Goal: Information Seeking & Learning: Check status

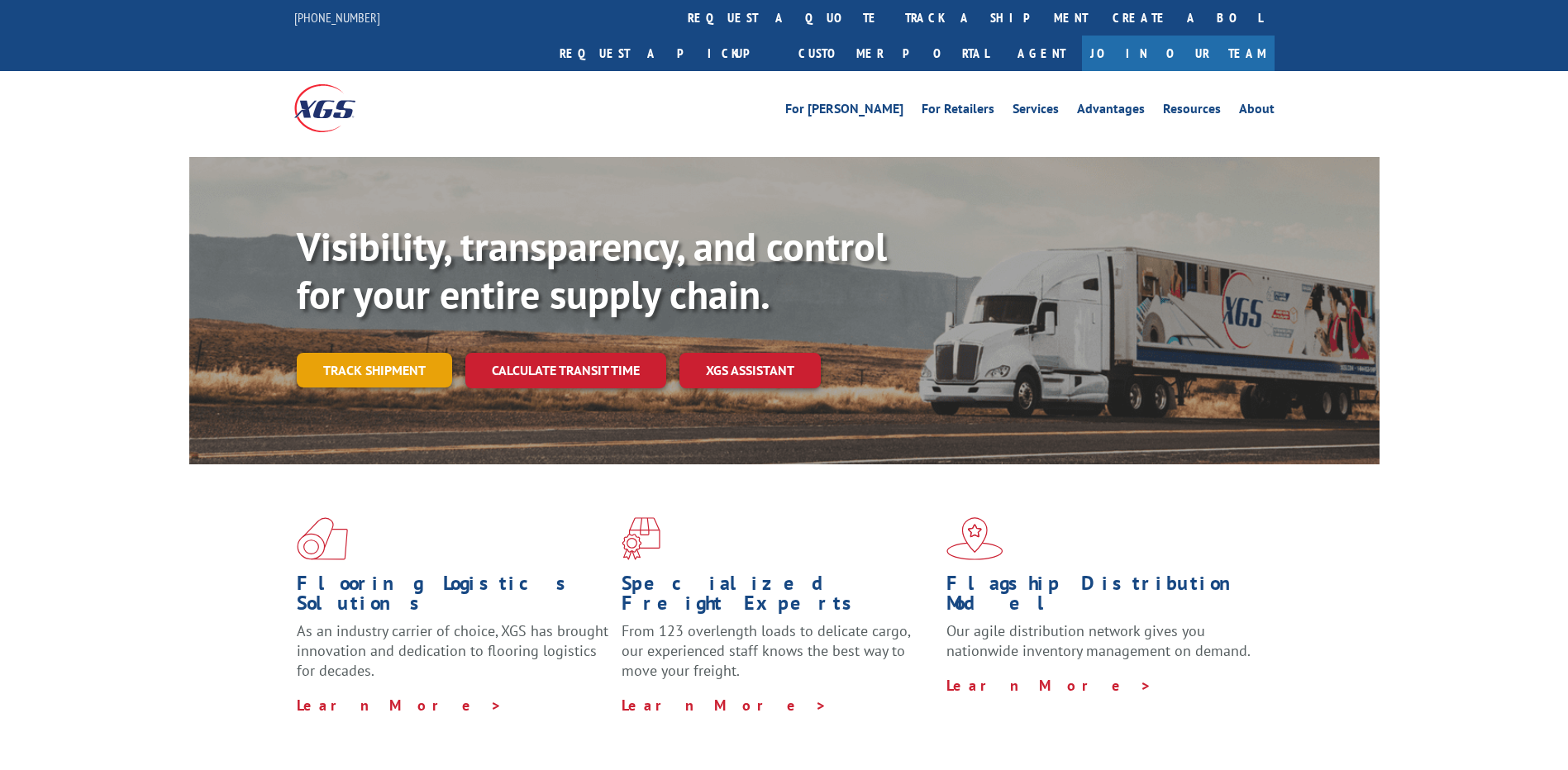
click at [380, 353] on link "Track shipment" at bounding box center [374, 370] width 156 height 34
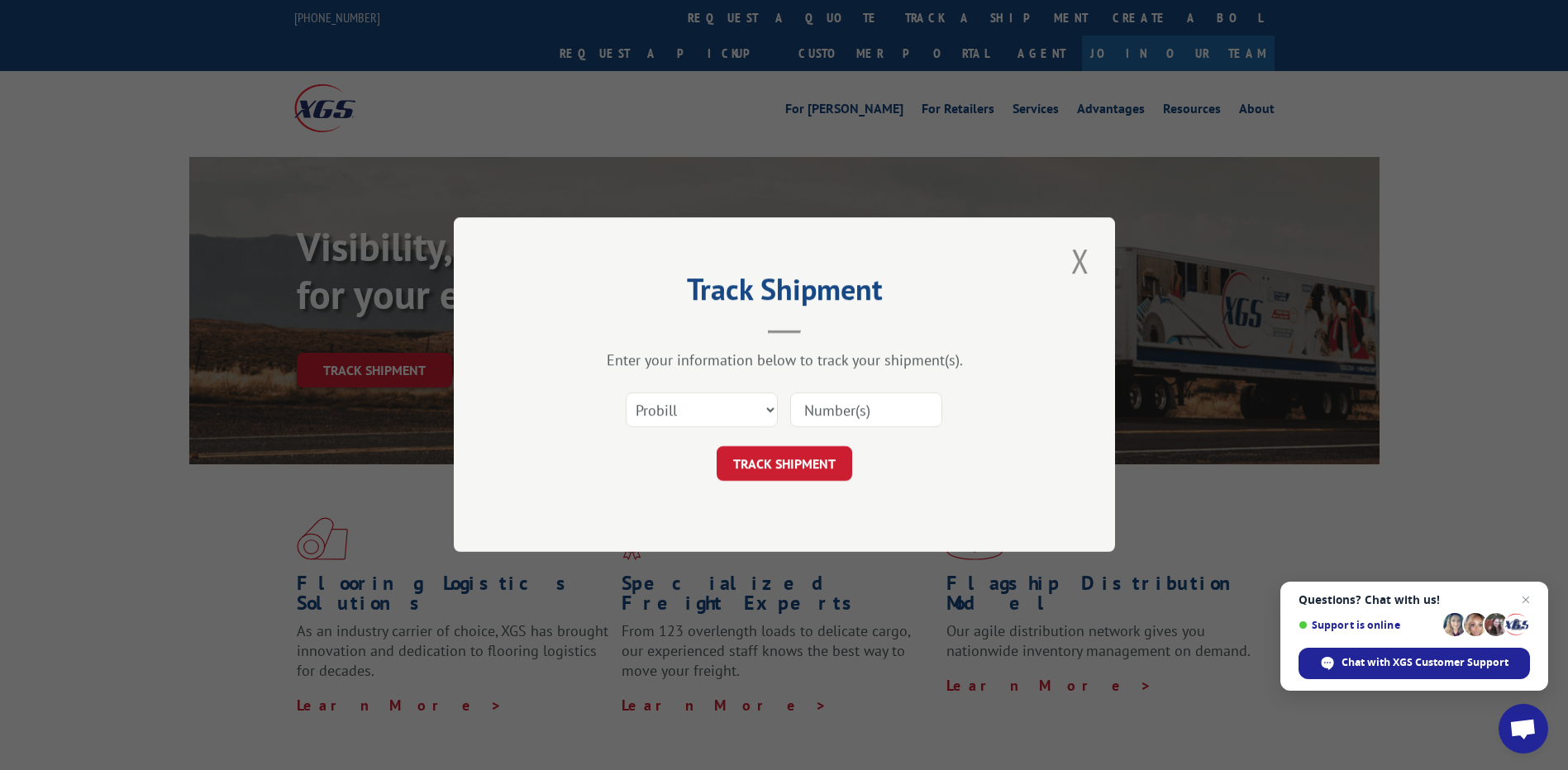
click at [876, 407] on input at bounding box center [866, 410] width 152 height 34
type input "16016244"
click at [812, 457] on button "TRACK SHIPMENT" at bounding box center [784, 464] width 136 height 34
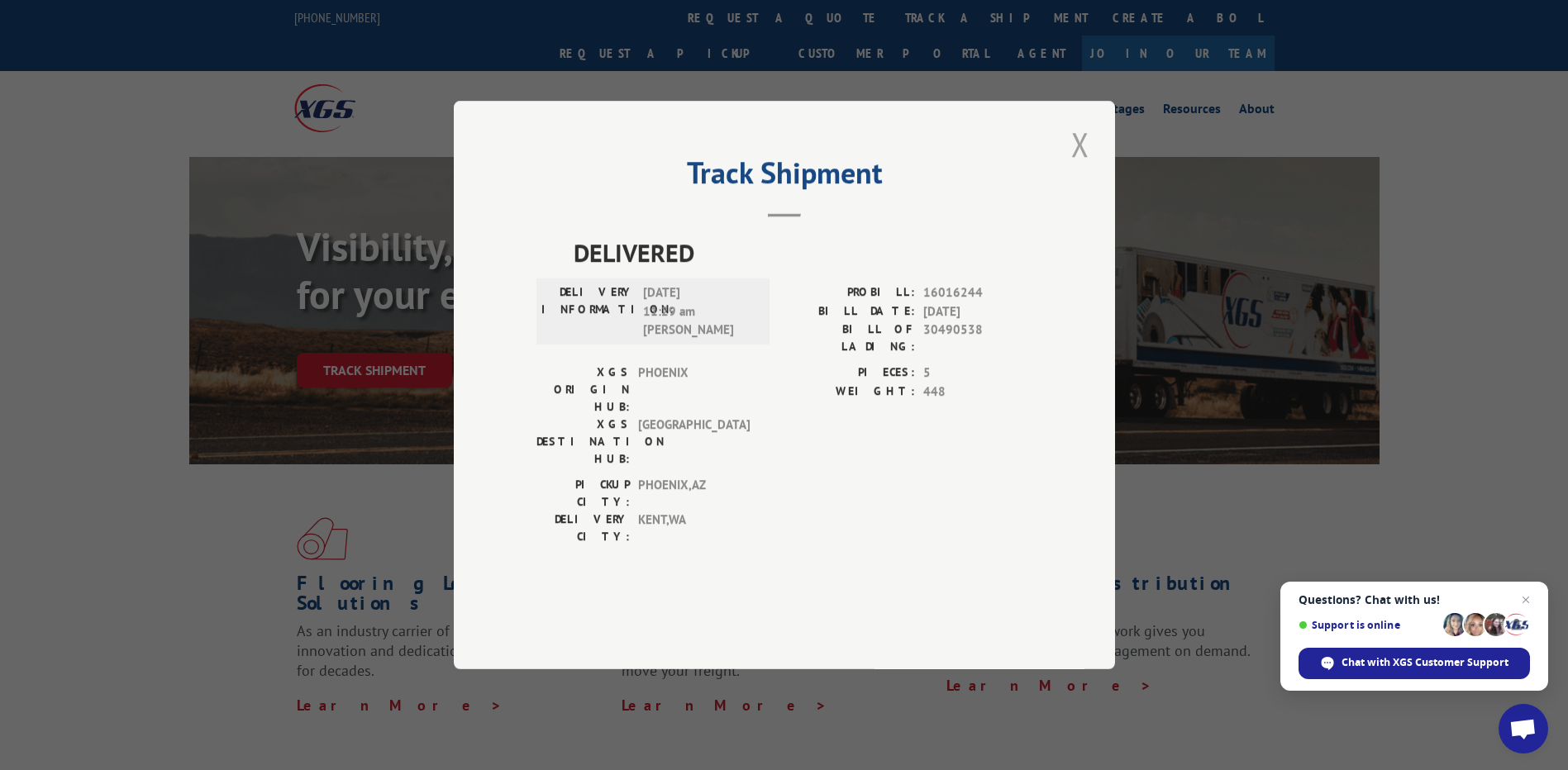
click at [1083, 167] on button "Close modal" at bounding box center [1080, 144] width 28 height 45
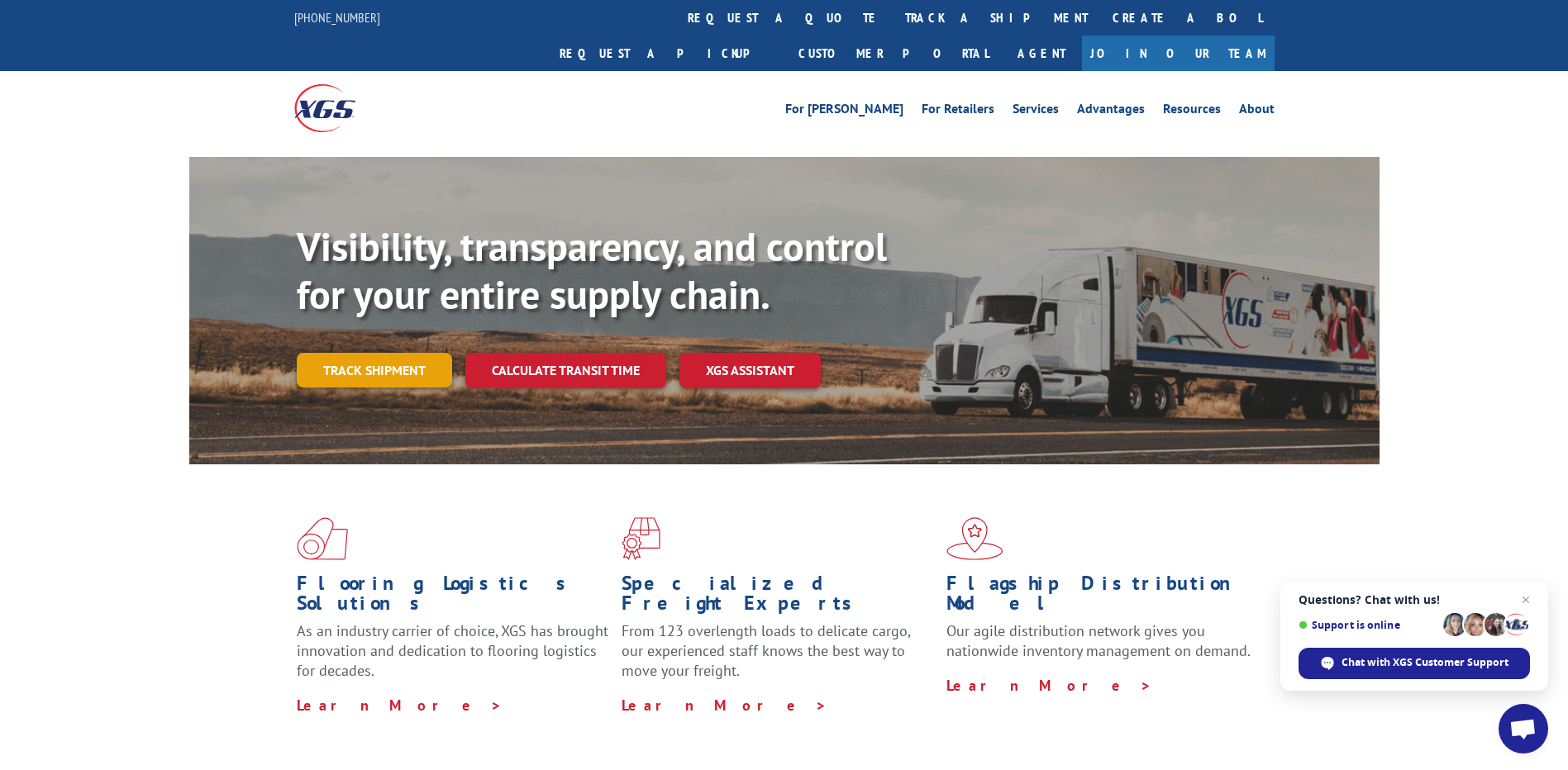
click at [399, 353] on link "Track shipment" at bounding box center [374, 370] width 156 height 34
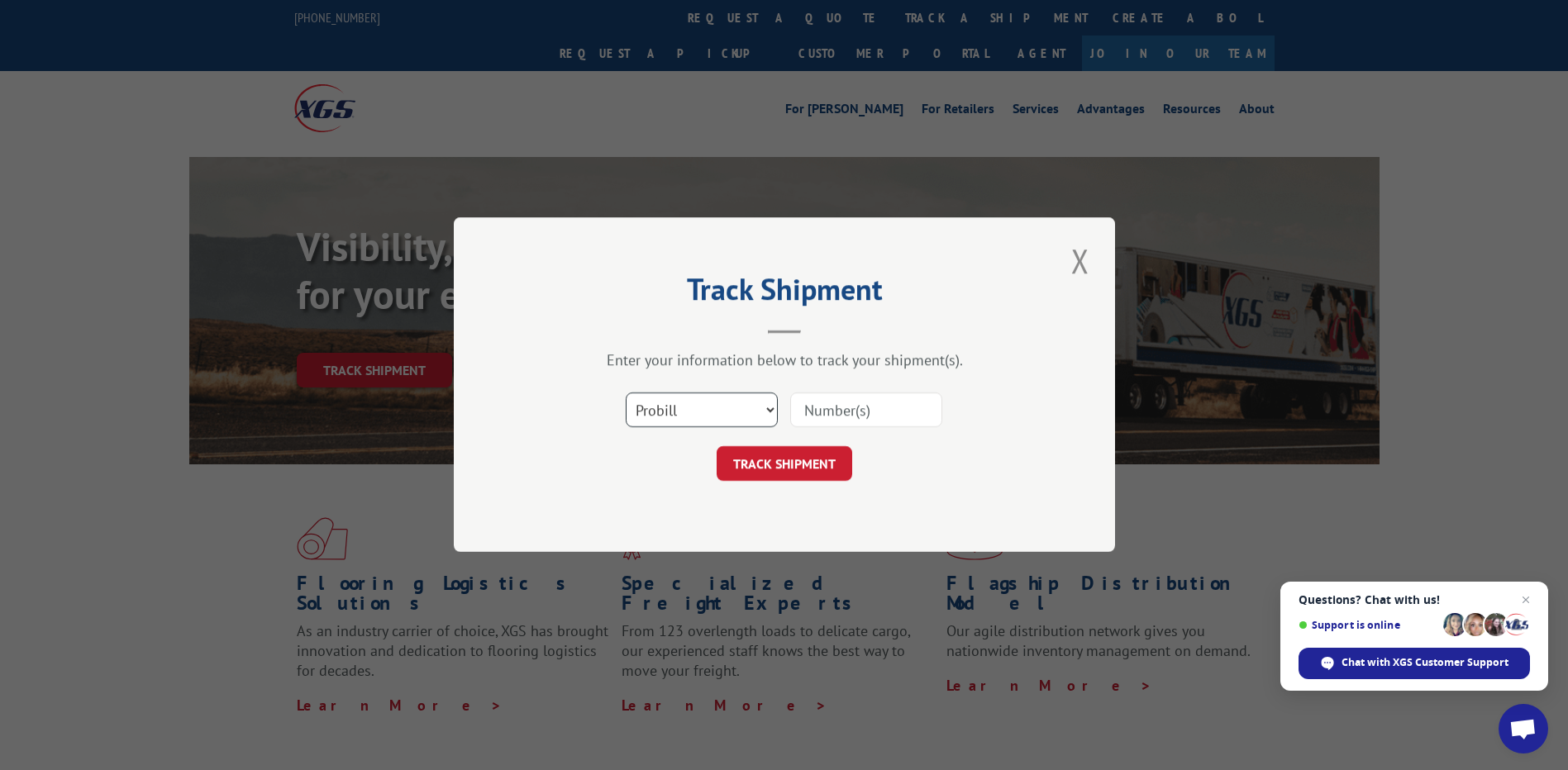
click at [711, 420] on select "Select category... Probill BOL PO" at bounding box center [701, 410] width 152 height 34
select select "bol"
click at [626, 393] on select "Select category... Probill BOL PO" at bounding box center [701, 410] width 152 height 34
click at [842, 424] on input at bounding box center [866, 410] width 152 height 34
type input "27496410"
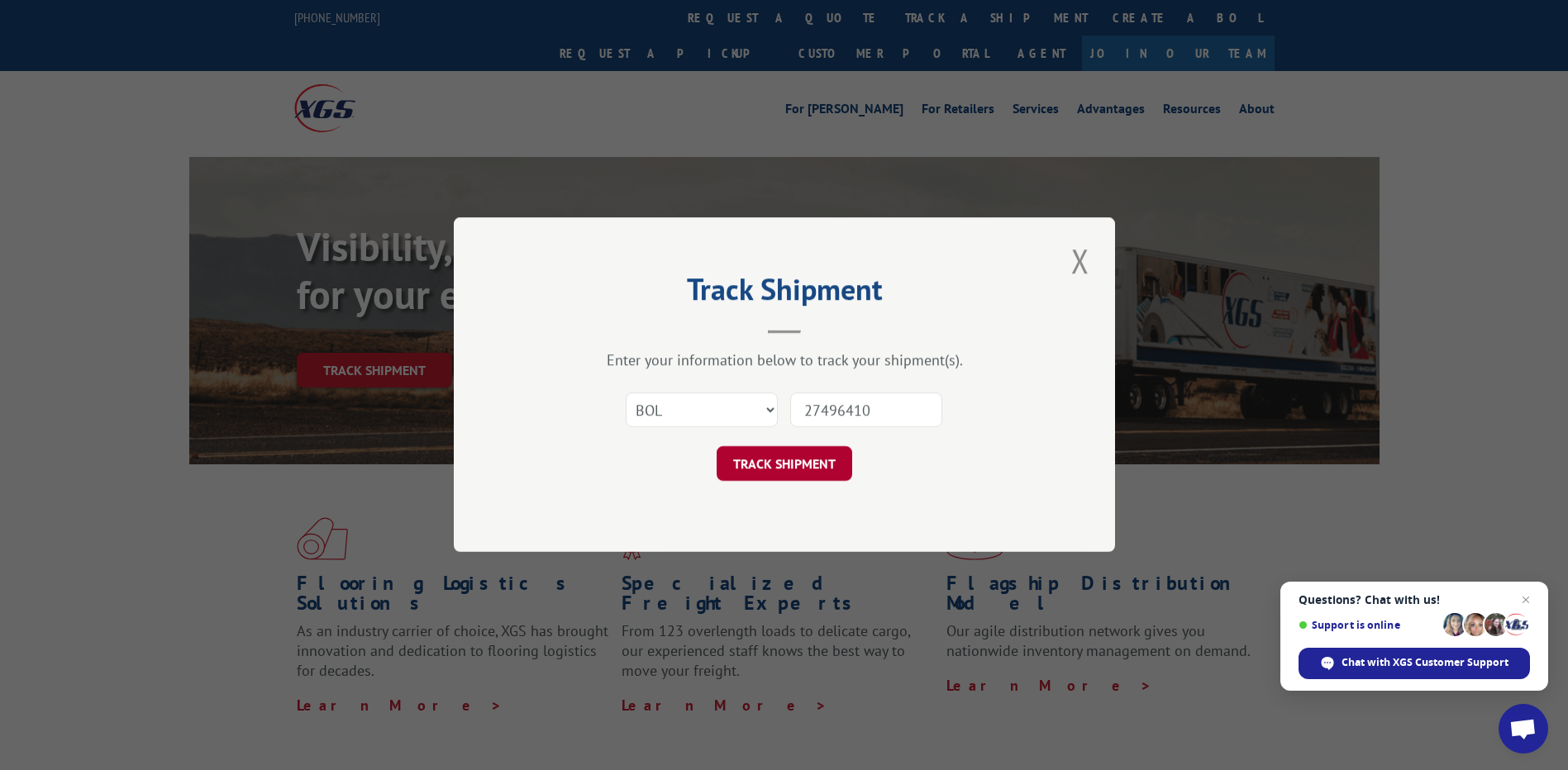
click at [815, 466] on button "TRACK SHIPMENT" at bounding box center [784, 464] width 136 height 34
